Goal: Task Accomplishment & Management: Manage account settings

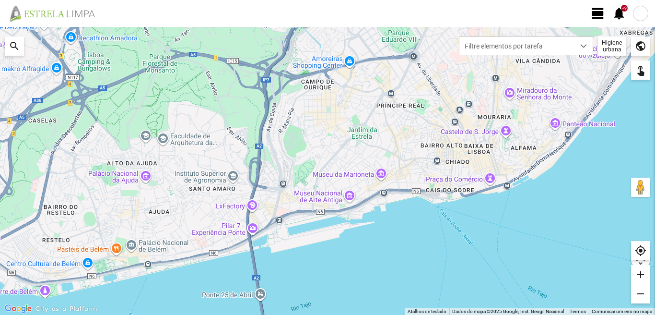
click at [596, 13] on span "view_day" at bounding box center [598, 13] width 14 height 14
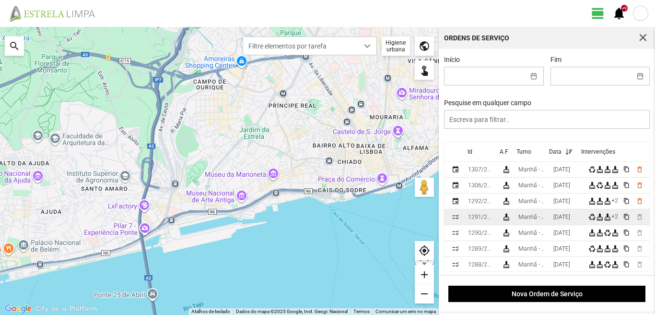
click at [558, 220] on div "[DATE]" at bounding box center [561, 216] width 17 height 7
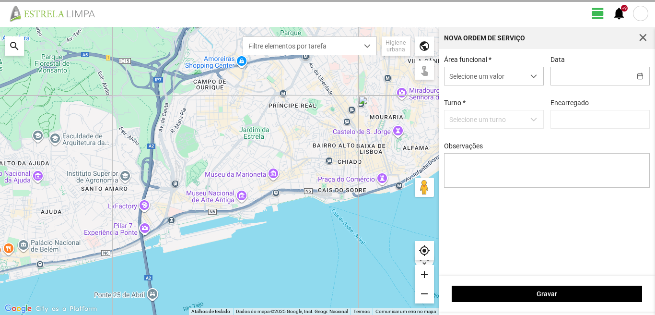
type input "[DATE]"
type textarea "17-25-44-ferias 49-descanso 39-falta ao serviço-6-10-22-36-45-47-50"
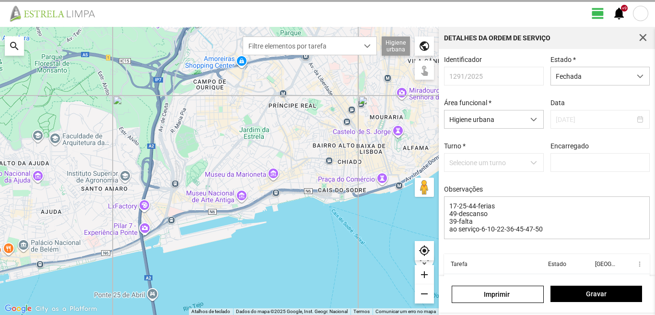
type input "[PERSON_NAME]"
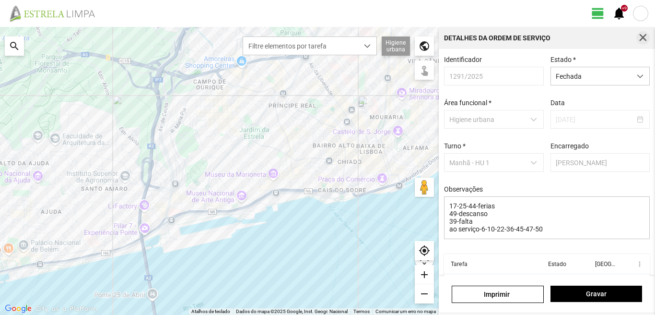
click at [640, 33] on button "button" at bounding box center [642, 37] width 13 height 13
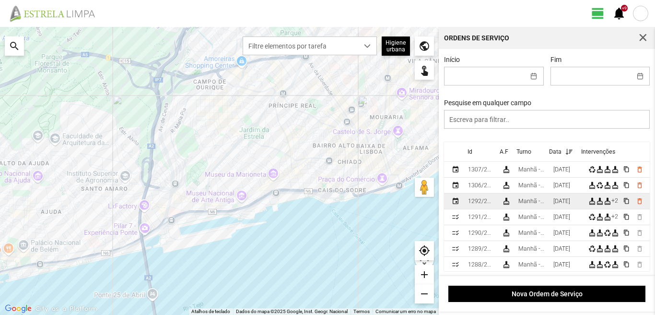
click at [557, 204] on div "[DATE]" at bounding box center [561, 201] width 17 height 7
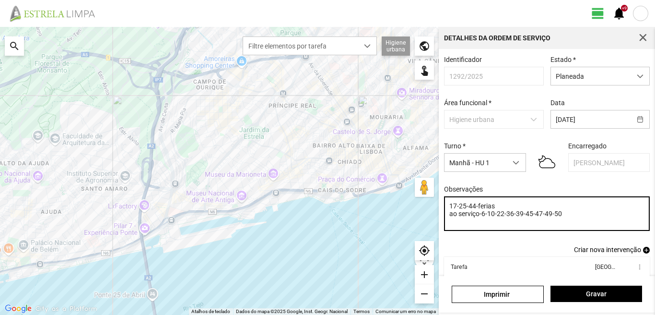
click at [524, 216] on textarea "17-25-44-ferias ao serviço-6-10-22-36-39-45-47-49-50" at bounding box center [547, 213] width 206 height 35
click at [495, 211] on textarea "17-25-44-ferias ao serviço-6-10-22--45-47-49-50" at bounding box center [547, 213] width 206 height 35
click at [507, 225] on textarea "17-25-44-ferias 39-baixa ao serviço-6-10-22--45-47-49-50" at bounding box center [547, 213] width 206 height 35
click at [561, 223] on textarea "17-25-44-ferias 39-baixa ao serviço-6-10-22-36-45-47-49-50" at bounding box center [547, 213] width 206 height 35
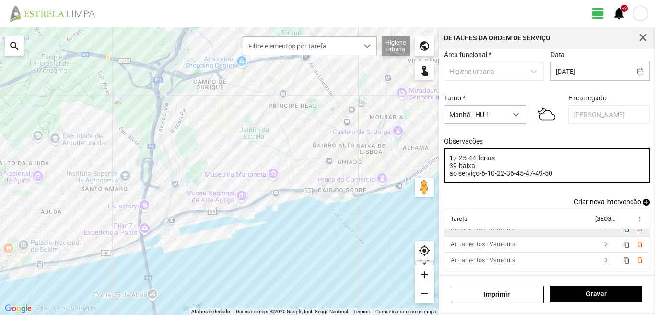
scroll to position [37, 0]
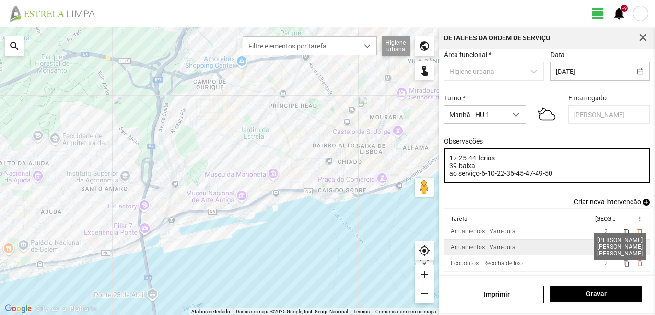
type textarea "17-25-44-ferias 39-baixa ao serviço-6-10-22-36-45-47-49-50"
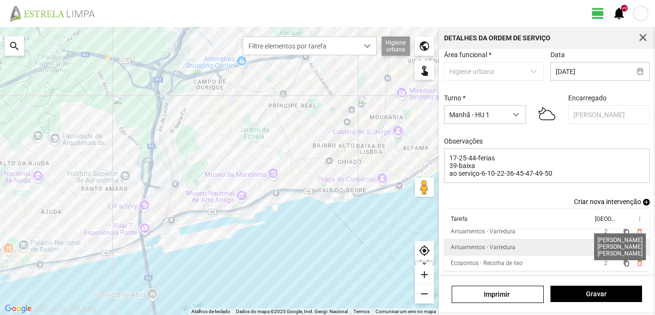
click at [604, 246] on span "3" at bounding box center [605, 247] width 3 height 7
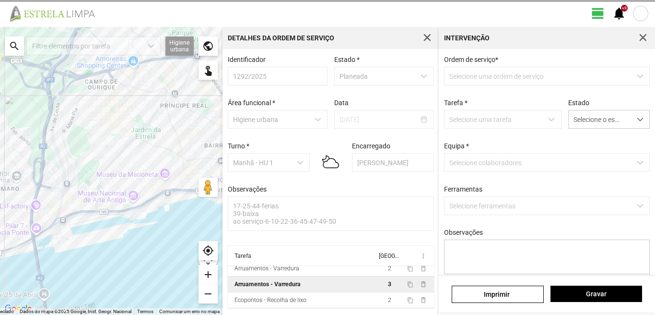
scroll to position [2, 0]
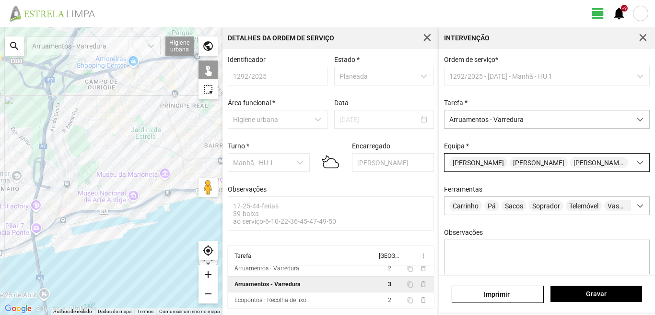
click at [495, 171] on div "[PERSON_NAME]" at bounding box center [538, 162] width 187 height 18
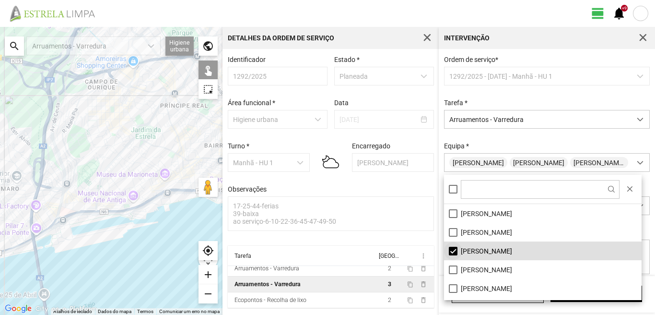
click at [450, 249] on li "[PERSON_NAME]" at bounding box center [543, 250] width 198 height 19
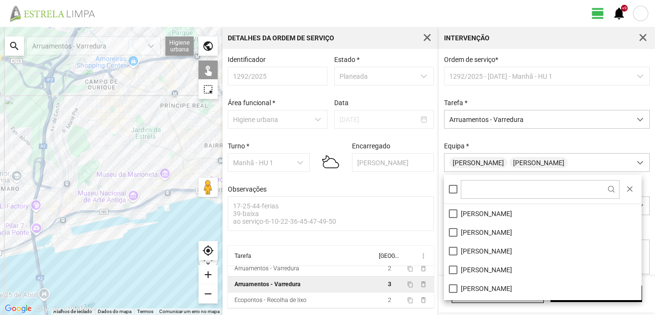
click at [177, 159] on div at bounding box center [111, 171] width 223 height 288
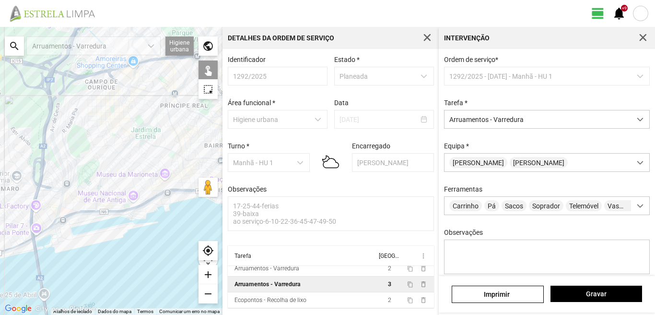
click at [177, 159] on div at bounding box center [111, 171] width 223 height 288
click at [566, 297] on span "Gravar" at bounding box center [596, 294] width 82 height 8
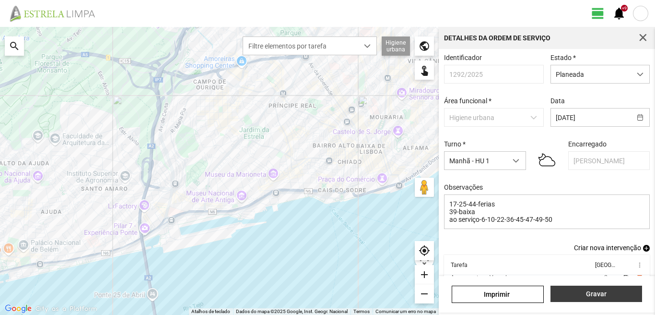
click at [596, 295] on span "Gravar" at bounding box center [596, 294] width 82 height 8
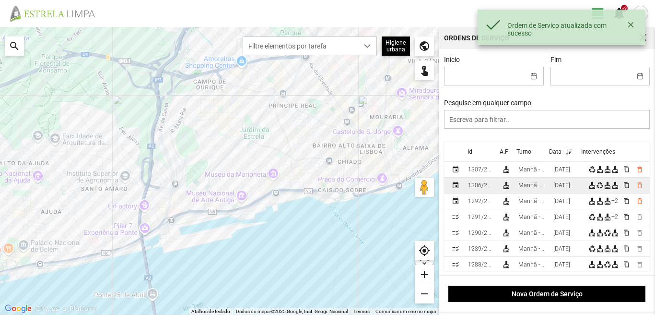
click at [570, 185] on div "[DATE]" at bounding box center [561, 185] width 17 height 7
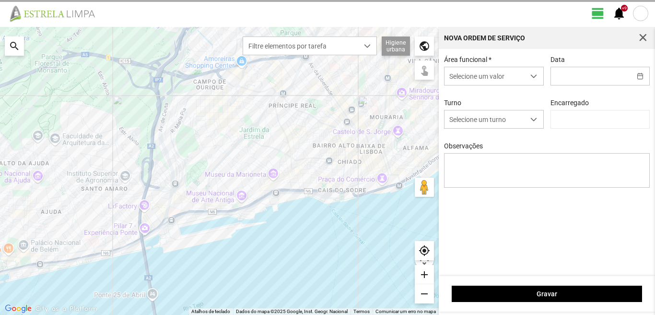
type input "[DATE]"
type textarea "17-25-44-ferias 10-descanso ao serviço-6-22-36-39-45-47-49-50 carro electrico -…"
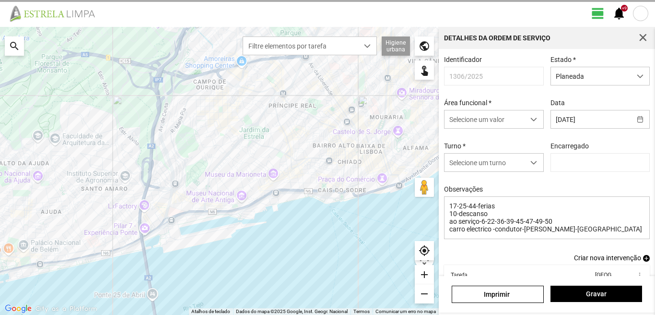
type input "[PERSON_NAME]"
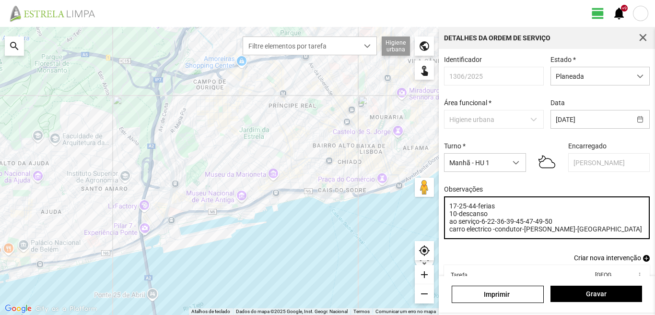
click at [513, 224] on textarea "17-25-44-ferias 10-descanso ao serviço-6-22-36-39-45-47-49-50 carro electrico -…" at bounding box center [547, 217] width 206 height 43
click at [490, 218] on textarea "17-25-44-ferias 10-descanso ao serviço-6-22-36-45-47-49-50 carro electrico -con…" at bounding box center [547, 217] width 206 height 43
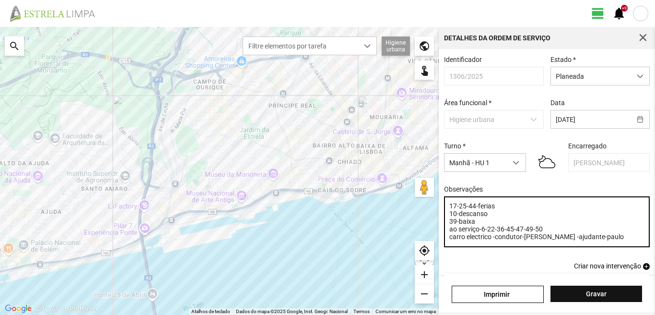
type textarea "17-25-44-ferias 10-descanso 39-baixa ao serviço-6-22-36-45-47-49-50 carro elect…"
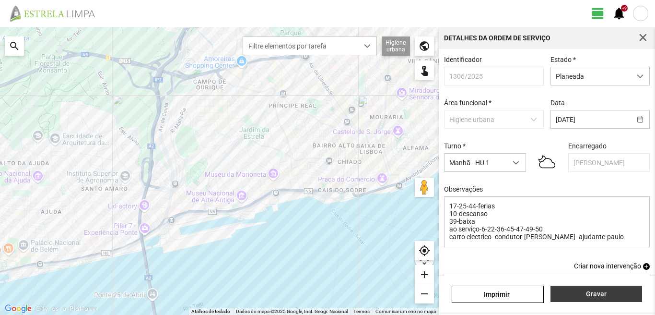
click at [572, 291] on span "Gravar" at bounding box center [596, 294] width 82 height 8
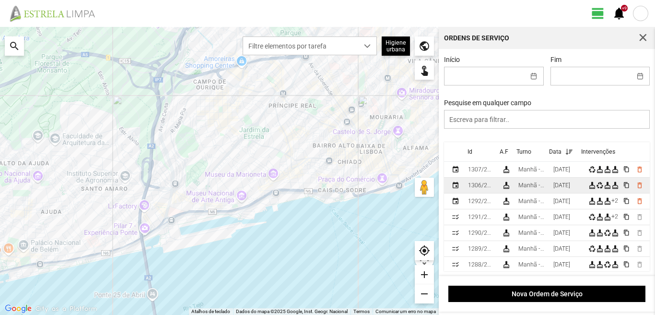
click at [563, 188] on div "[DATE]" at bounding box center [561, 185] width 17 height 7
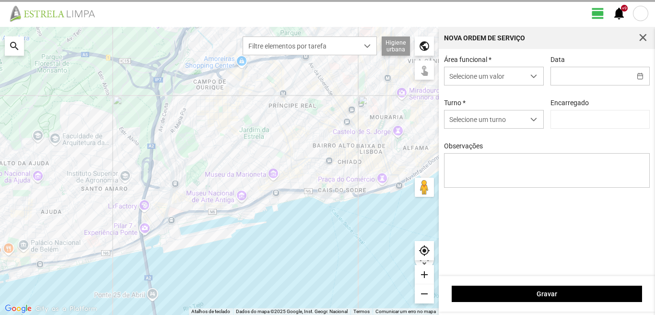
type input "[DATE]"
type textarea "17-25-44-ferias 10-descanso 39-baixa ao serviço-6-22-36-45-47-49-50 carro elect…"
type input "[PERSON_NAME]"
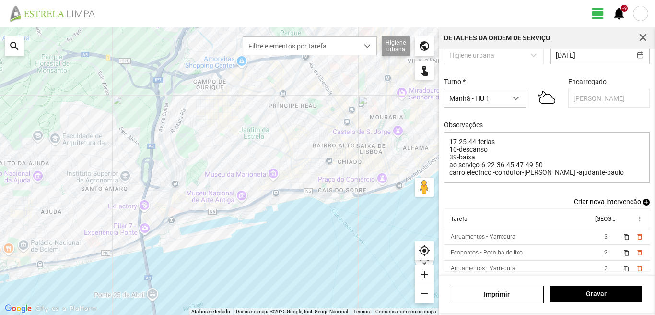
click at [643, 199] on span "add" at bounding box center [646, 202] width 7 height 7
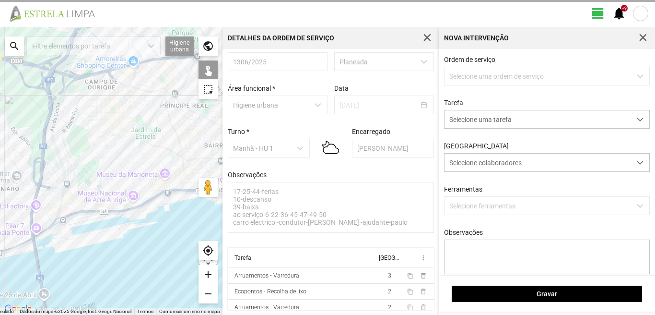
scroll to position [18, 0]
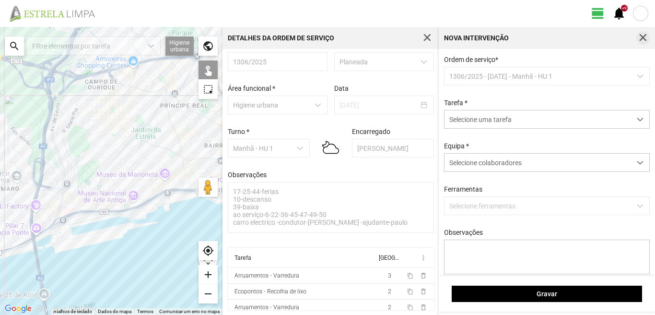
click at [645, 34] on span "button" at bounding box center [643, 38] width 9 height 9
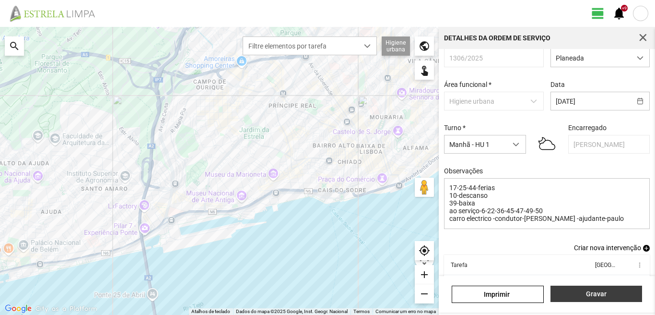
click at [612, 286] on button "Gravar" at bounding box center [597, 293] width 92 height 16
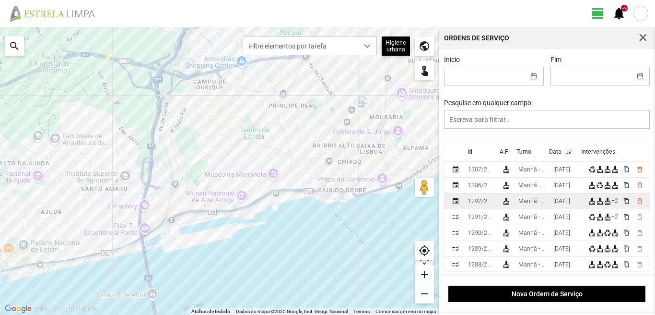
click at [567, 202] on div "[DATE]" at bounding box center [561, 201] width 17 height 7
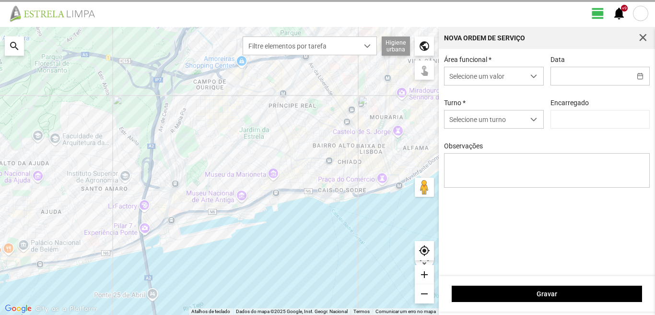
type input "[DATE]"
type textarea "17-25-44-ferias 39-baixa ao serviço-6-10-22-36-45-47-49-50"
type input "[PERSON_NAME]"
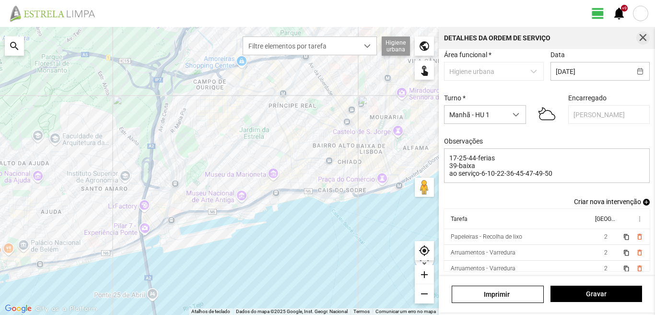
click at [642, 34] on span "button" at bounding box center [643, 38] width 9 height 9
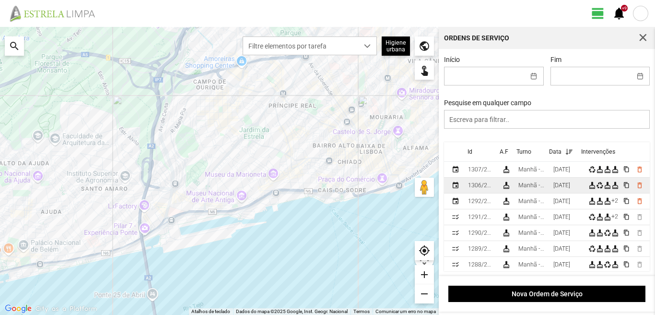
click at [559, 187] on div "[DATE]" at bounding box center [561, 185] width 17 height 7
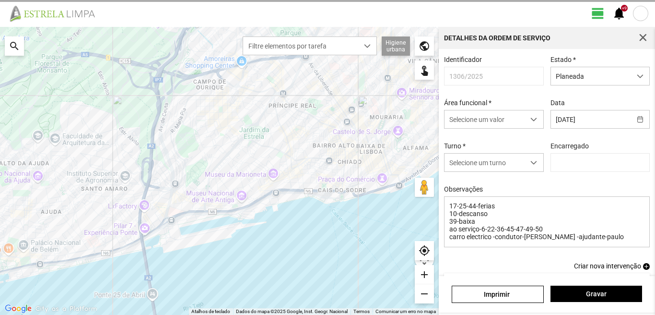
type input "[PERSON_NAME]"
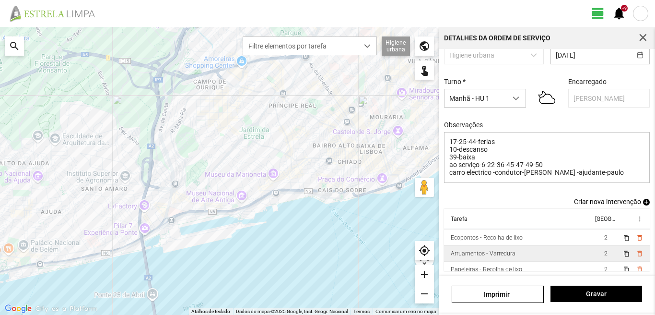
scroll to position [21, 0]
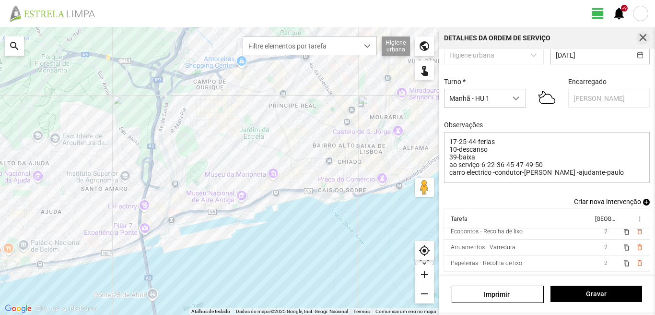
click at [639, 34] on span "button" at bounding box center [643, 38] width 9 height 9
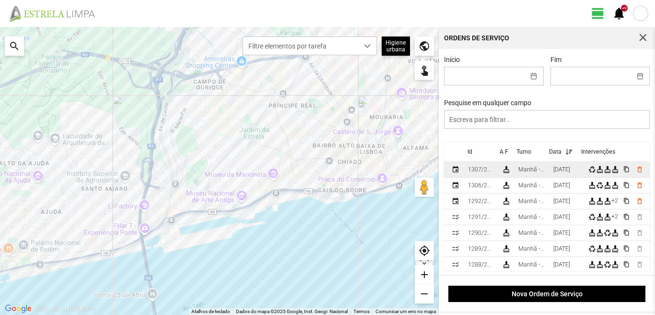
click at [557, 169] on div "[DATE]" at bounding box center [561, 169] width 17 height 7
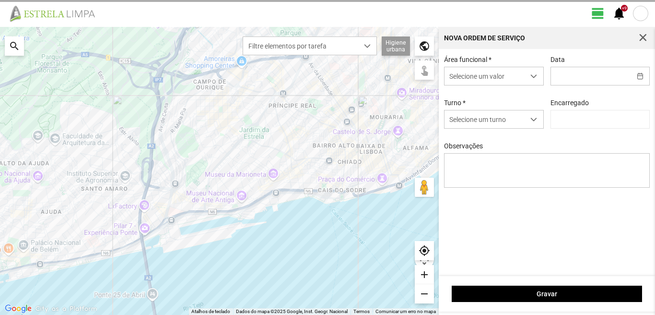
type input "[DATE]"
type textarea "6-10-17-25-39-44-descanso ao serviço-22-36-45-47-49-50"
type input "[PERSON_NAME]"
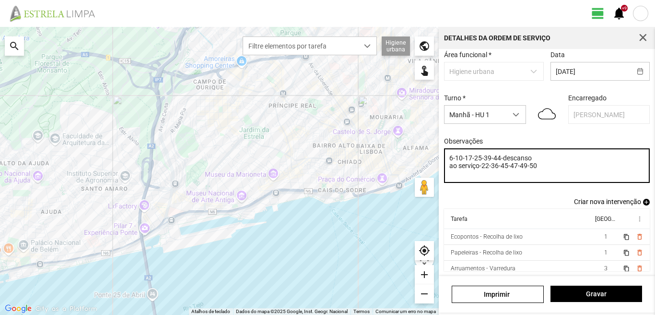
click at [490, 155] on textarea "6-10-17-25-39-44-descanso ao serviço-22-36-45-47-49-50" at bounding box center [547, 165] width 206 height 35
click at [523, 156] on textarea "6-10-17-25-44-descanso ao serviço-22-36-45-47-49-50" at bounding box center [547, 165] width 206 height 35
type textarea "6-10-17-25-44-descanso 39-baixa ao serviço-22-36-45-47-49-50"
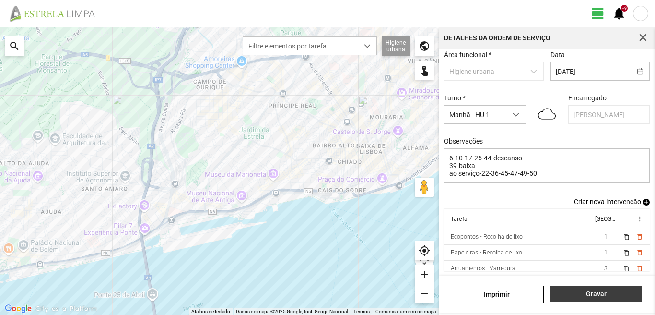
click at [596, 292] on span "Gravar" at bounding box center [596, 294] width 82 height 8
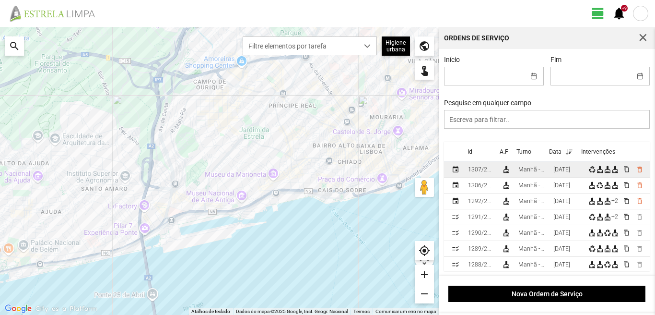
click at [559, 171] on div "[DATE]" at bounding box center [561, 169] width 17 height 7
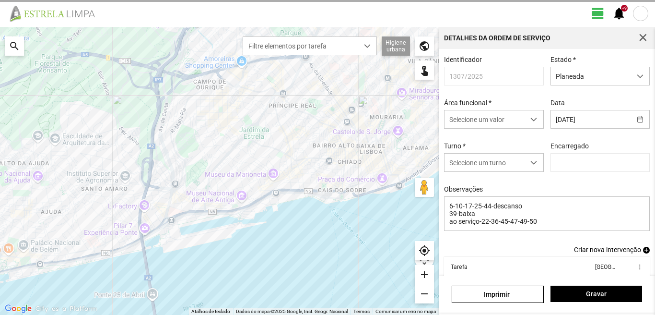
type input "[PERSON_NAME]"
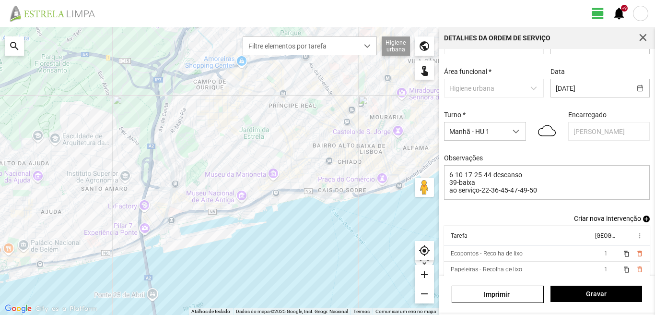
scroll to position [48, 0]
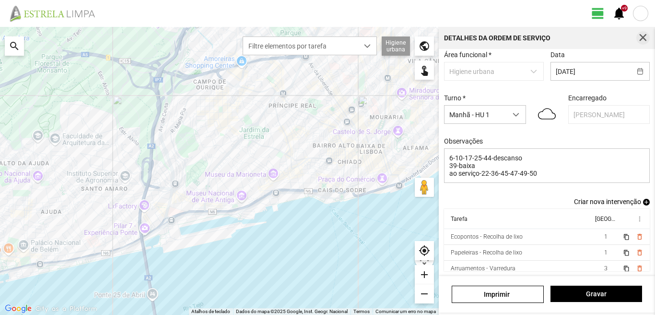
click at [645, 40] on span "button" at bounding box center [643, 38] width 9 height 9
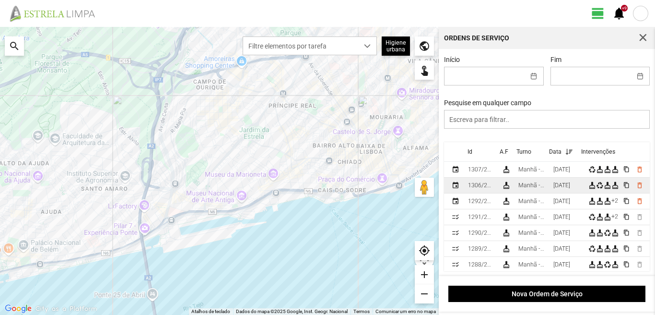
scroll to position [48, 0]
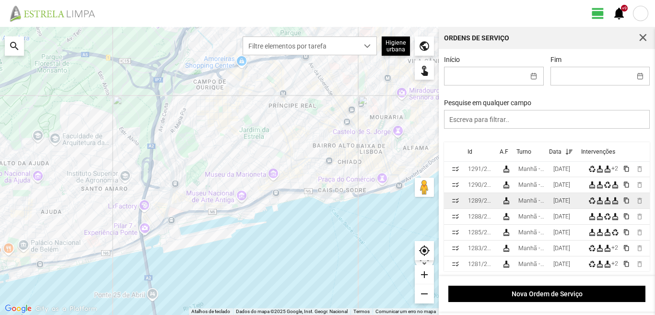
click at [540, 198] on td "Manhã - HU 1" at bounding box center [532, 201] width 35 height 16
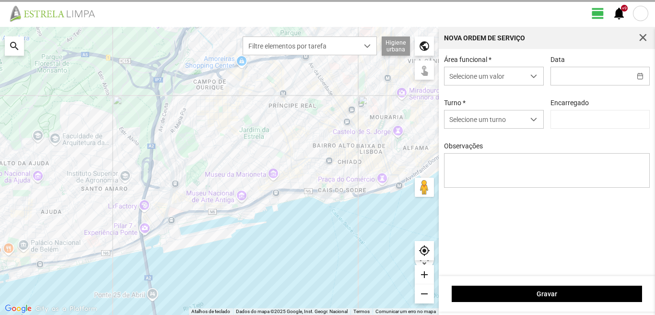
type input "[DATE]"
type textarea "17-44-ferias 25-47-50-descanso Eo38-aniversario 39-falta ao serviço-6-10-25-36-…"
type input "[PERSON_NAME]"
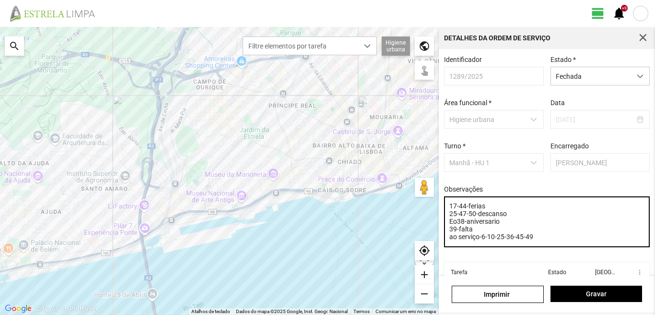
click at [474, 235] on textarea "17-44-ferias 25-47-50-descanso Eo38-aniversario 39-falta ao serviço-6-10-25-36-…" at bounding box center [547, 221] width 206 height 51
type textarea "17-44-ferias 25-47-50-descanso Eo38-aniversario 39-baixa ao serviço-6-10-25-36-…"
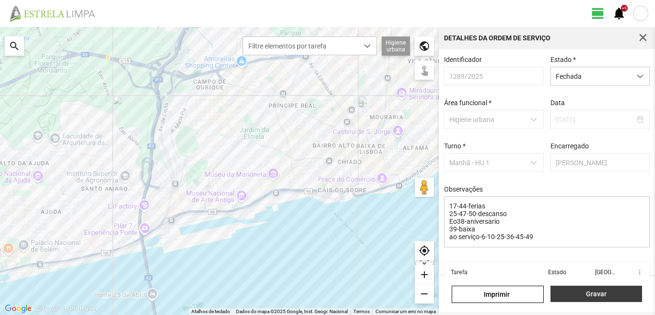
click at [573, 295] on span "Gravar" at bounding box center [596, 294] width 82 height 8
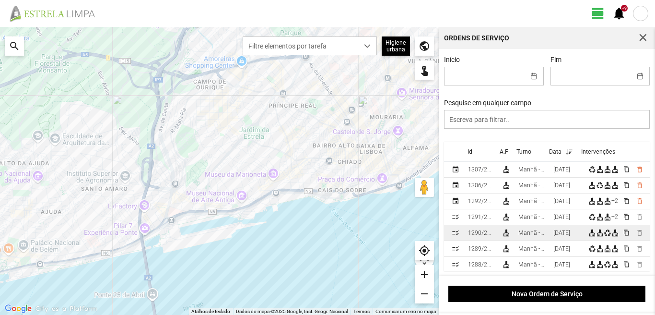
click at [553, 232] on td "[DATE]" at bounding box center [567, 233] width 35 height 16
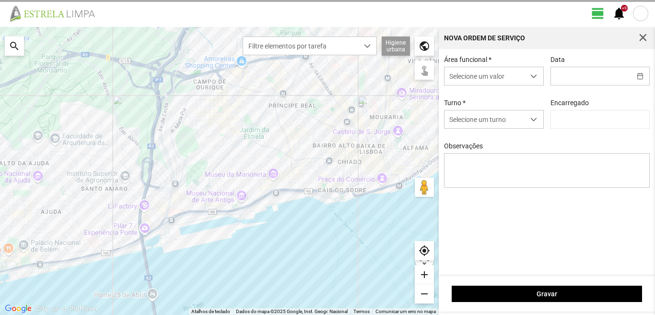
type input "[DATE]"
type textarea "25-17-44-ferias 36-Eo38-descanso 39-45-falta ao serviço-6-10-22--47-49-50"
type input "[PERSON_NAME]"
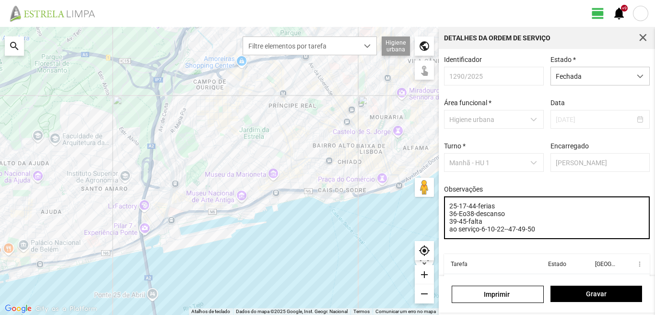
click at [482, 225] on textarea "25-17-44-ferias 36-Eo38-descanso 39-45-falta ao serviço-6-10-22--47-49-50" at bounding box center [547, 217] width 206 height 43
click at [482, 225] on textarea "25-17-44-ferias 36-Eo38-descanso 39-45- ao serviço-6-10-22--47-49-50" at bounding box center [547, 217] width 206 height 43
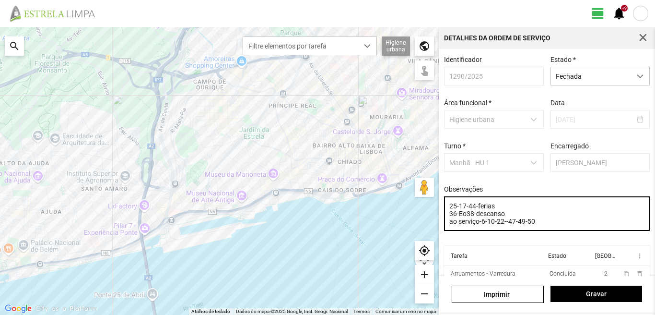
click at [505, 216] on textarea "25-17-44-ferias 36-Eo38-descanso ao serviço-6-10-22--47-49-50" at bounding box center [547, 213] width 206 height 35
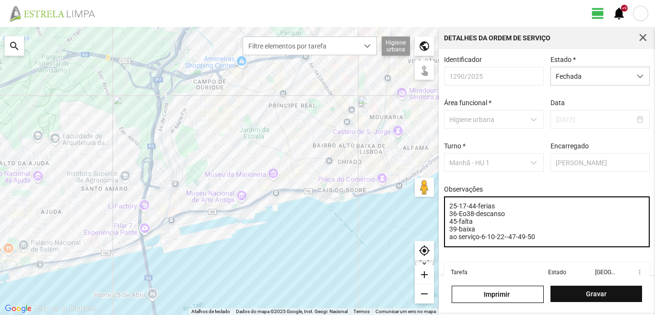
type textarea "25-17-44-ferias 36-Eo38-descanso 45-falta 39-baixa ao serviço-6-10-22--47-49-50"
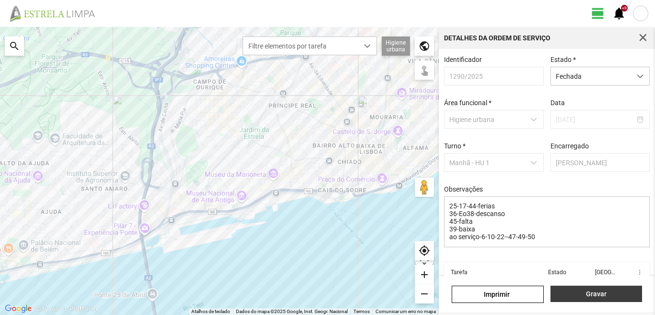
click at [576, 298] on button "Gravar" at bounding box center [597, 293] width 92 height 16
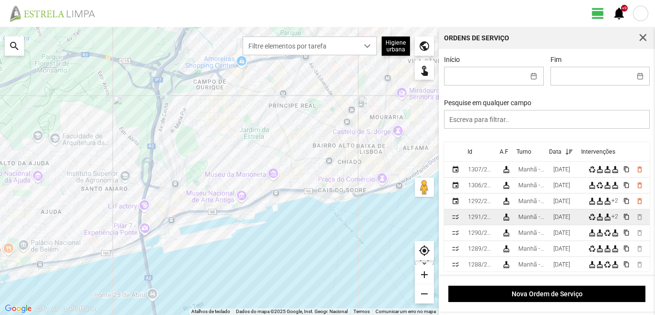
click at [555, 220] on td "[DATE]" at bounding box center [567, 217] width 35 height 16
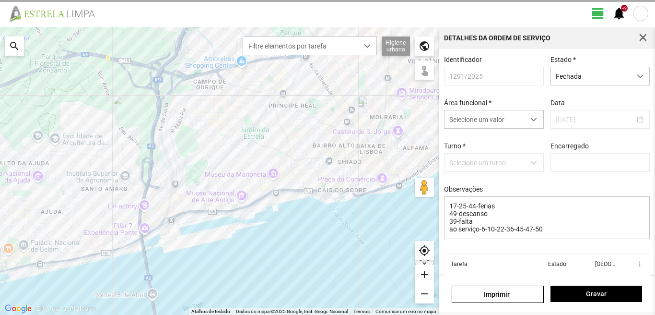
type input "[PERSON_NAME]"
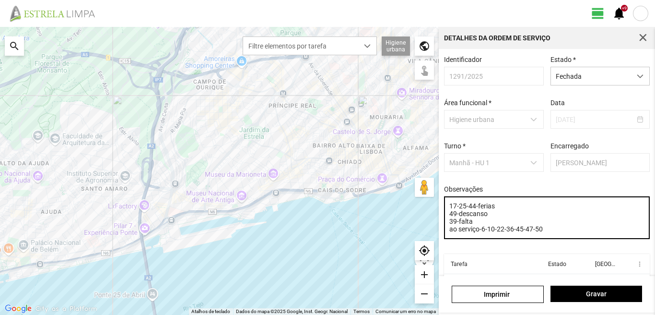
click at [473, 226] on textarea "17-25-44-ferias 49-descanso 39-falta ao serviço-6-10-22-36-45-47-50" at bounding box center [547, 217] width 206 height 43
type textarea "17-25-44-ferias 49-descanso 39-baixa ao serviço-6-10-22-36-45-47-50"
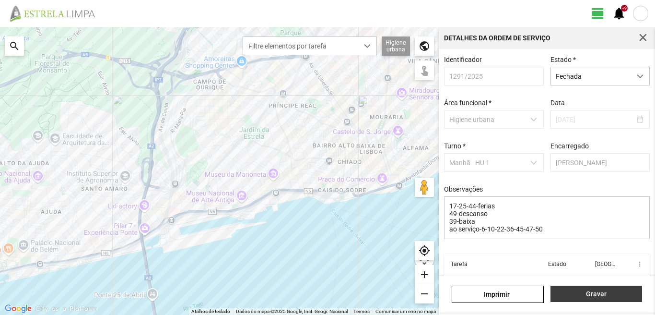
click at [576, 288] on button "Gravar" at bounding box center [597, 293] width 92 height 16
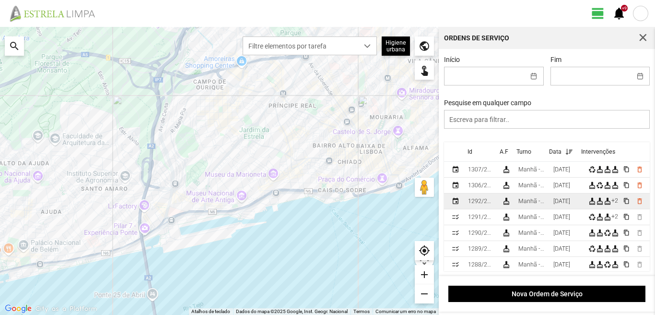
click at [550, 203] on td "Manhã - HU 1" at bounding box center [532, 201] width 35 height 16
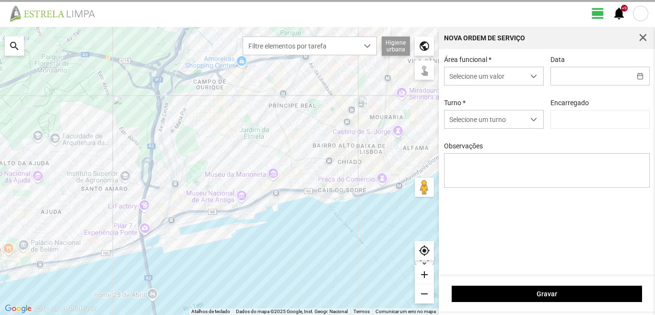
type input "[DATE]"
type textarea "17-25-44-ferias 39-baixa ao serviço-6-10-22-36-45-47-49-50"
type input "[PERSON_NAME]"
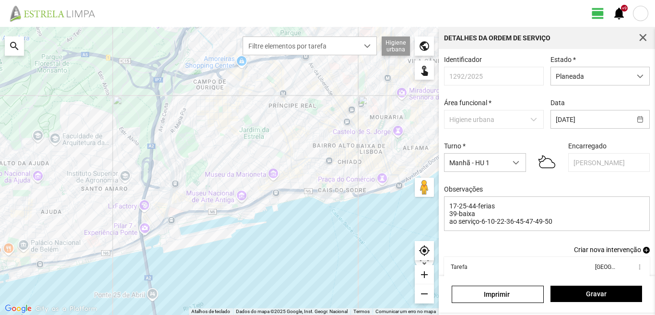
click at [645, 30] on div "Detalhes da Ordem de Serviço" at bounding box center [547, 38] width 216 height 22
click at [640, 35] on span "button" at bounding box center [643, 38] width 9 height 9
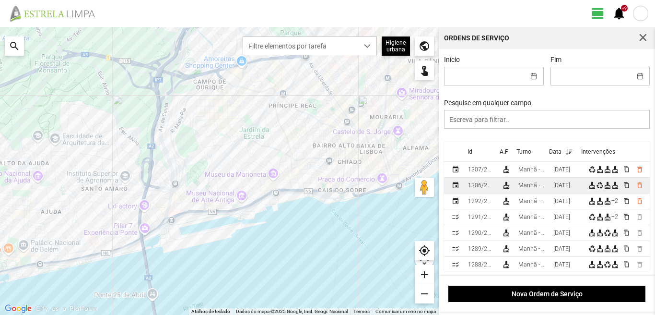
click at [550, 188] on td "Manhã - HU 1" at bounding box center [532, 185] width 35 height 16
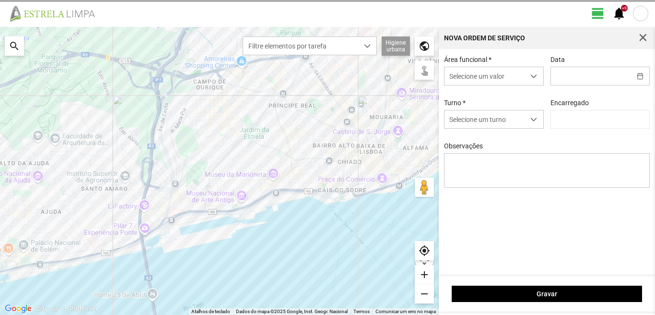
type input "[DATE]"
type input "[PERSON_NAME]"
type textarea "17-25-44-ferias 10-descanso 39-baixa ao serviço-6-22-36-45-47-49-50 carro elect…"
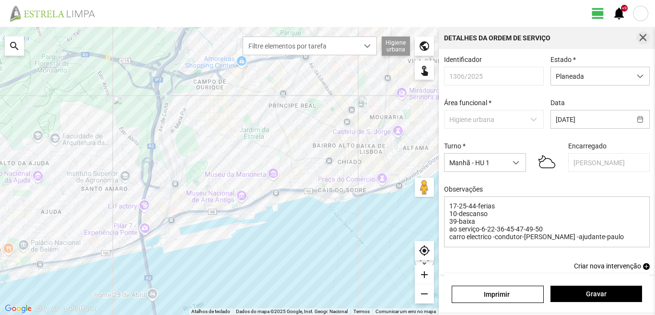
click at [642, 36] on span "button" at bounding box center [643, 38] width 9 height 9
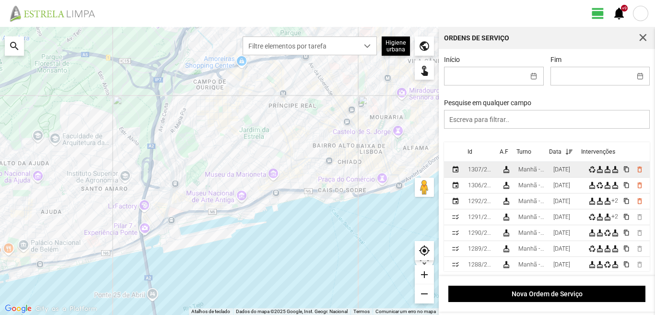
click at [546, 170] on div "Manhã - HU 1" at bounding box center [531, 169] width 27 height 7
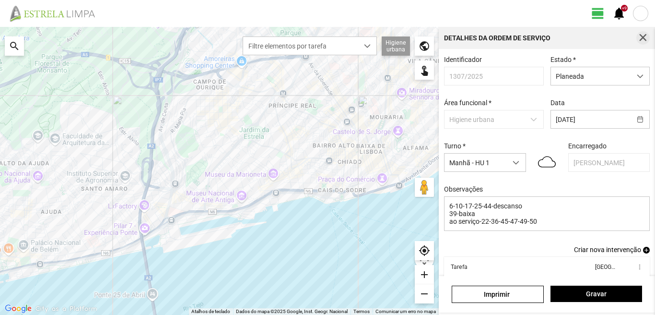
click at [640, 32] on button "button" at bounding box center [642, 37] width 13 height 13
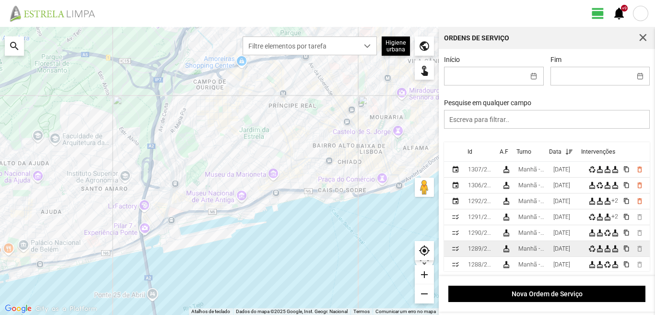
click at [545, 248] on div "Manhã - HU 1" at bounding box center [531, 248] width 27 height 7
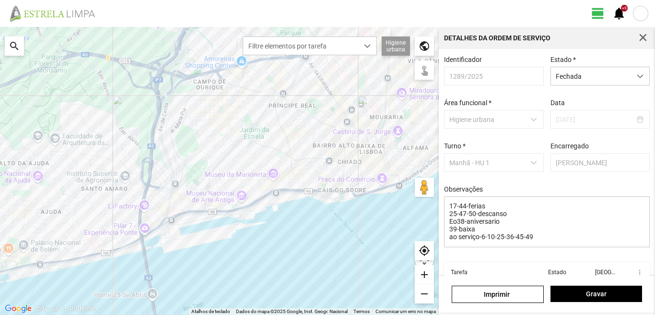
click at [636, 35] on div "Detalhes da Ordem de Serviço" at bounding box center [547, 38] width 216 height 22
click at [644, 37] on span "button" at bounding box center [643, 38] width 9 height 9
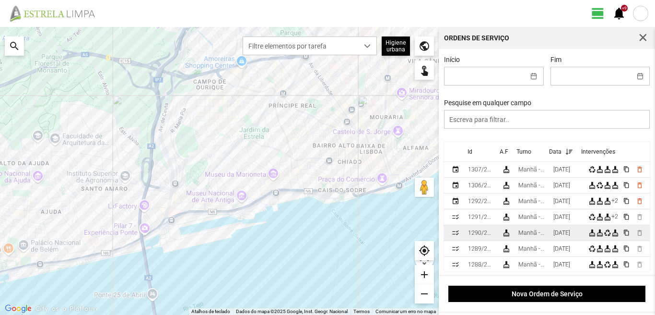
click at [553, 235] on td "[DATE]" at bounding box center [567, 233] width 35 height 16
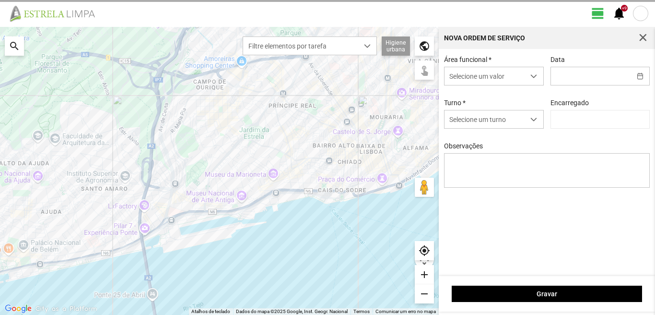
type input "[DATE]"
type textarea "25-17-44-ferias 36-Eo38-descanso 45-falta 39-baixa ao serviço-6-10-22--47-49-50"
type input "[PERSON_NAME]"
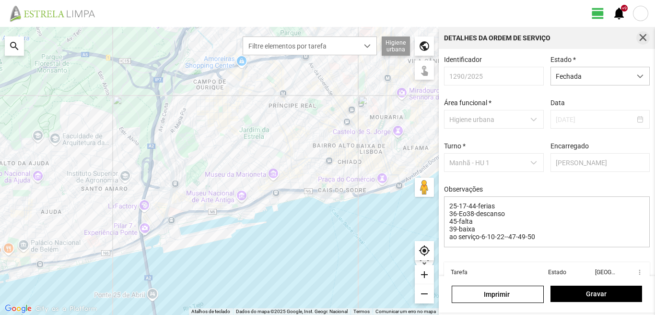
click at [643, 42] on span "button" at bounding box center [643, 38] width 9 height 9
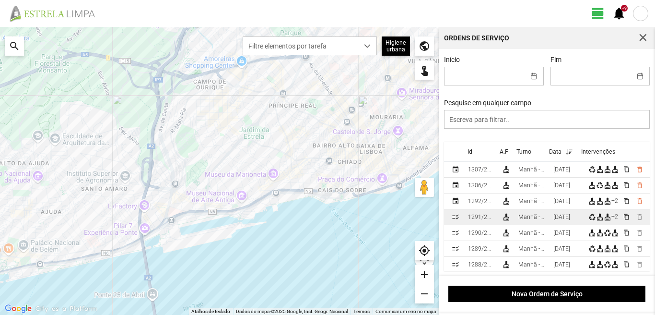
click at [542, 216] on div "Manhã - HU 1" at bounding box center [531, 216] width 27 height 7
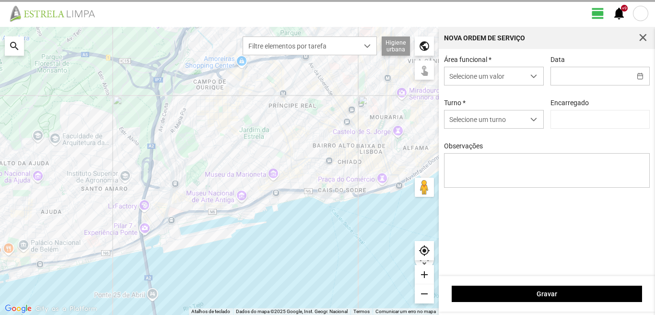
type input "[DATE]"
type input "[PERSON_NAME]"
type textarea "17-25-44-ferias 49-descanso 39-baixa ao serviço-6-10-22-36-45-47-50"
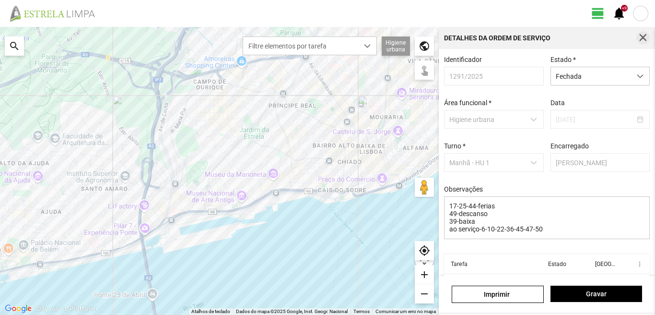
click at [646, 36] on span "button" at bounding box center [643, 38] width 9 height 9
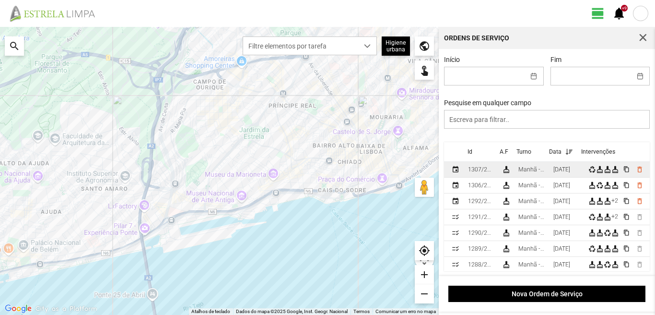
click at [566, 169] on div "[DATE]" at bounding box center [561, 169] width 17 height 7
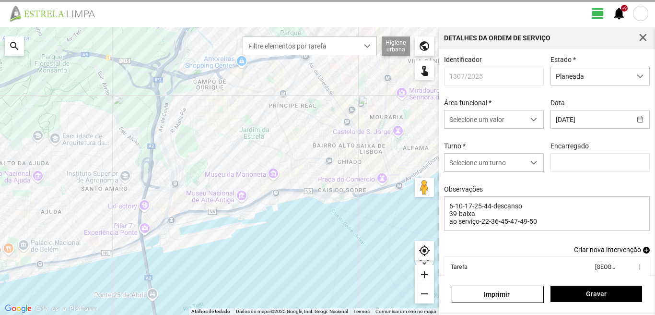
type input "[PERSON_NAME]"
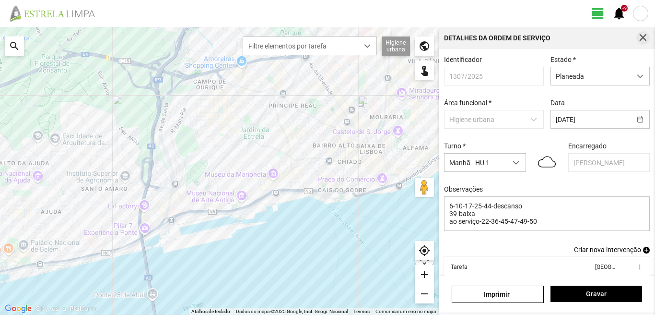
click at [641, 33] on button "button" at bounding box center [642, 37] width 13 height 13
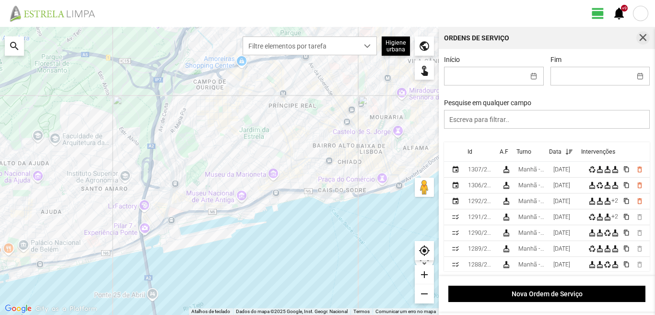
click at [645, 35] on span "button" at bounding box center [643, 38] width 9 height 9
